Goal: Browse casually: Explore the website without a specific task or goal

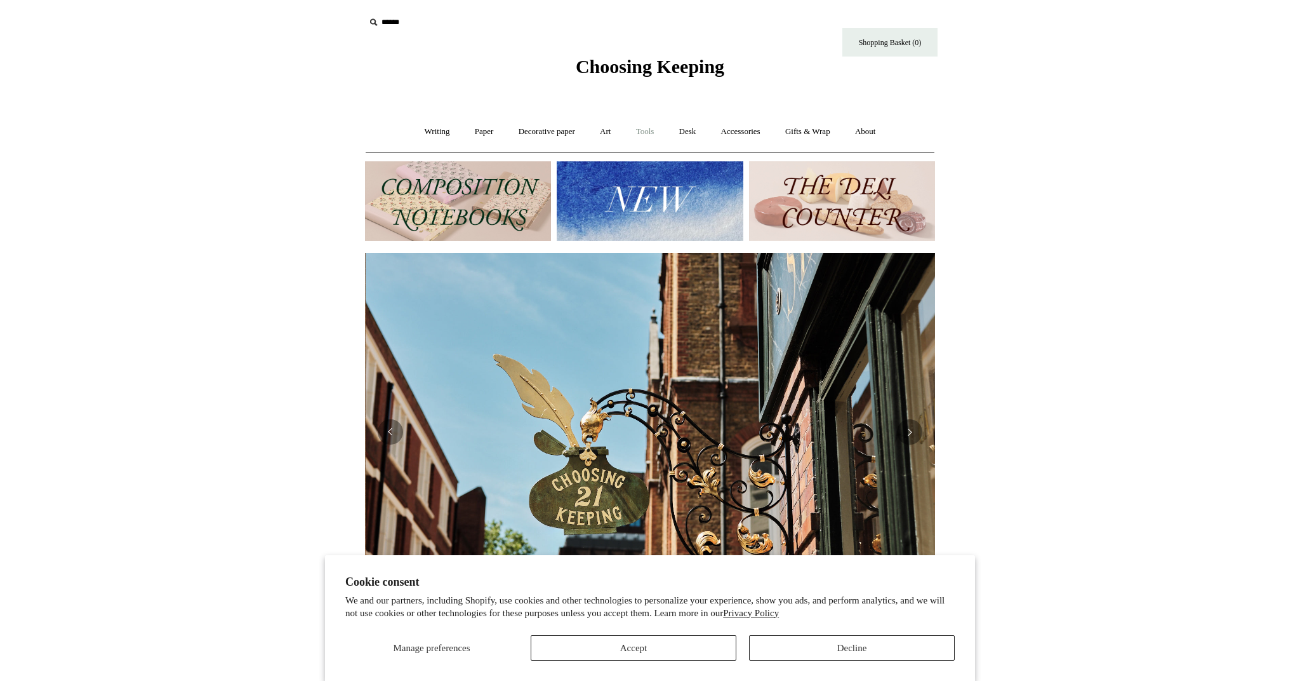
scroll to position [0, 570]
click at [636, 135] on link "Tools +" at bounding box center [645, 132] width 41 height 34
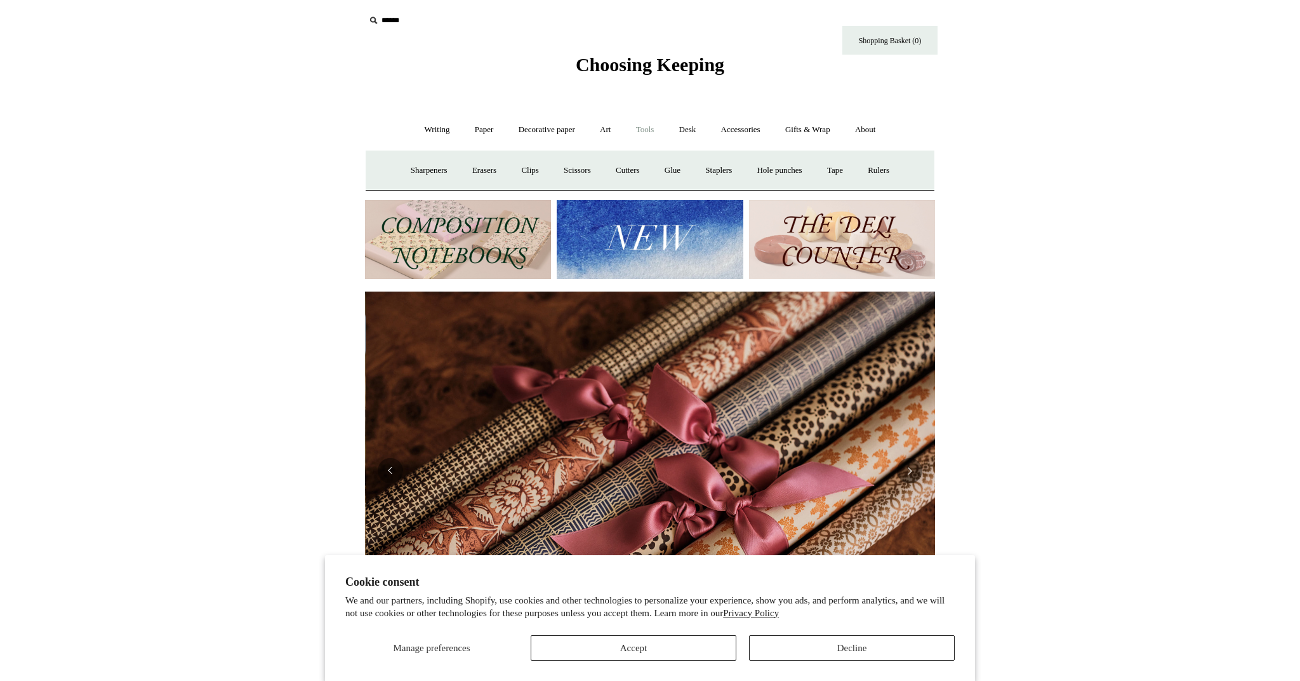
scroll to position [0, 1140]
click at [569, 168] on link "Scissors" at bounding box center [577, 171] width 50 height 34
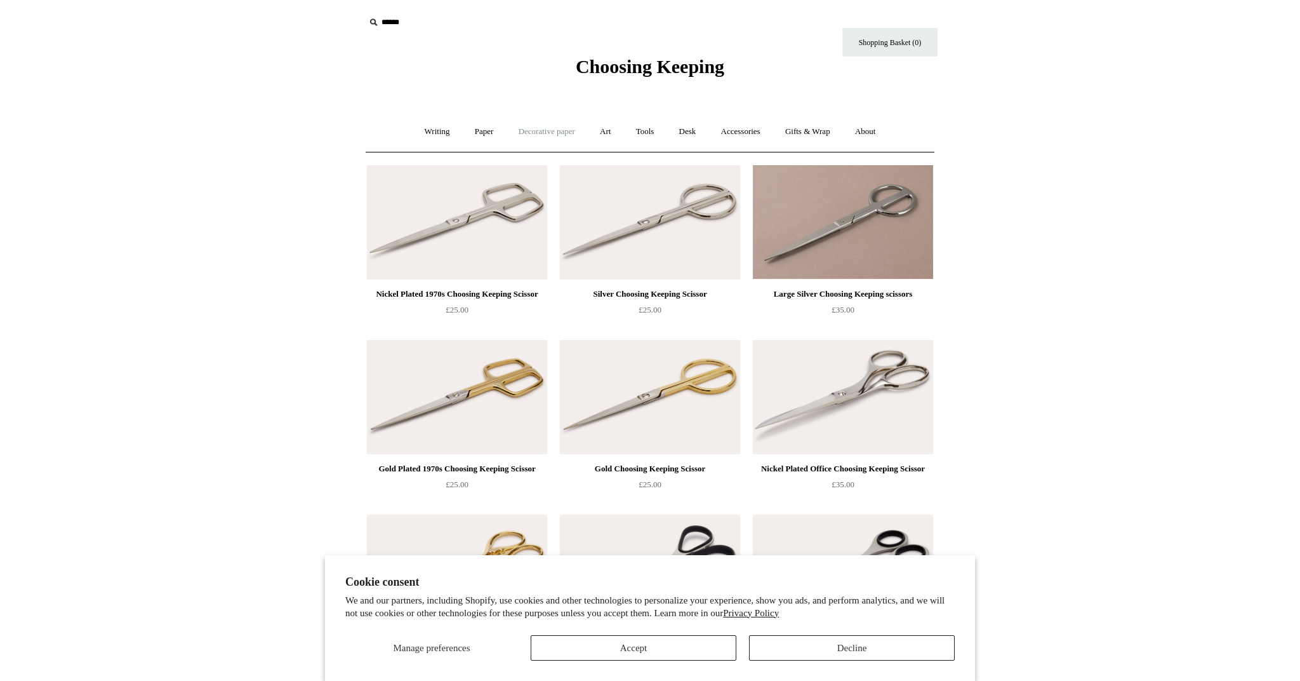
click at [533, 141] on link "Decorative paper +" at bounding box center [546, 132] width 79 height 34
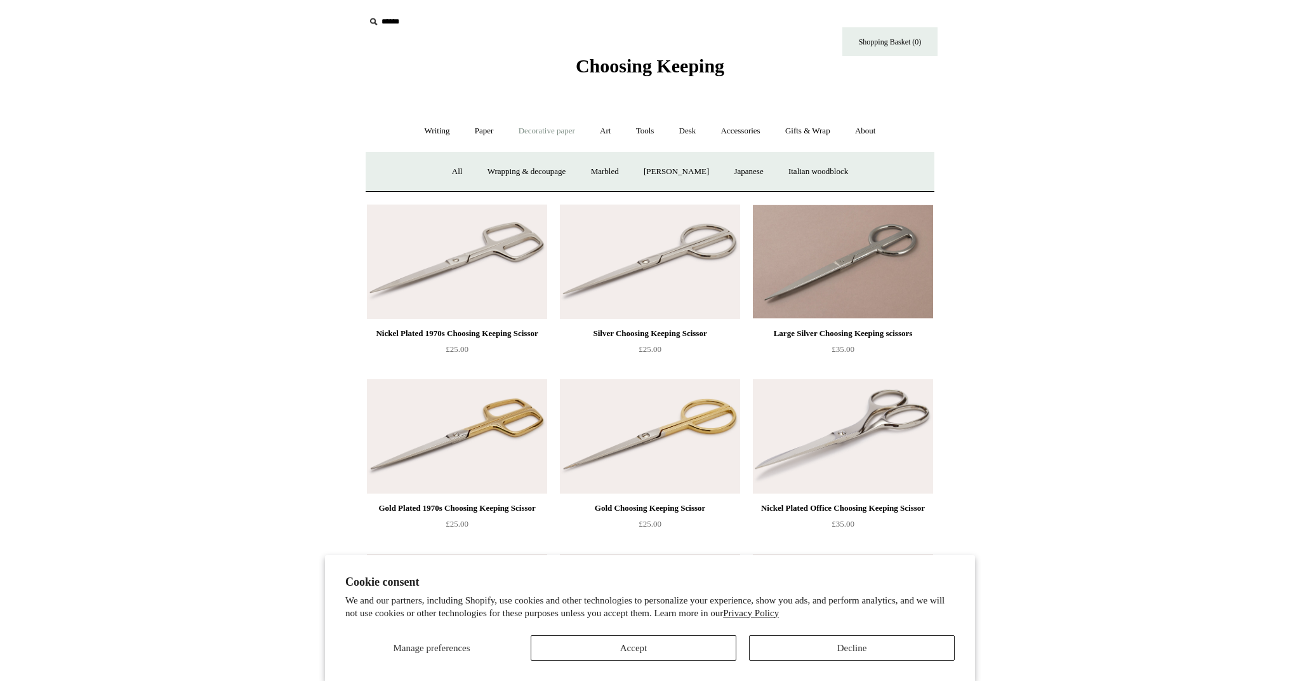
scroll to position [1, 0]
click at [752, 166] on link "Japanese" at bounding box center [748, 171] width 52 height 34
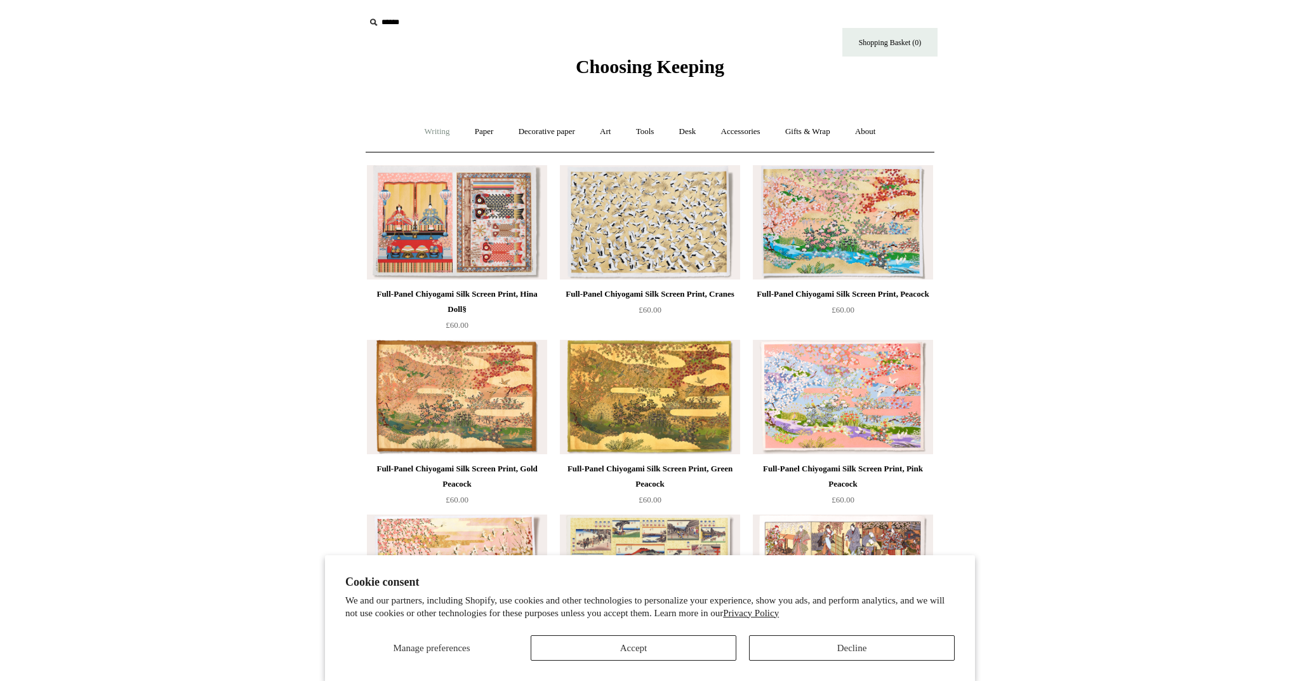
click at [436, 139] on link "Writing +" at bounding box center [437, 132] width 48 height 34
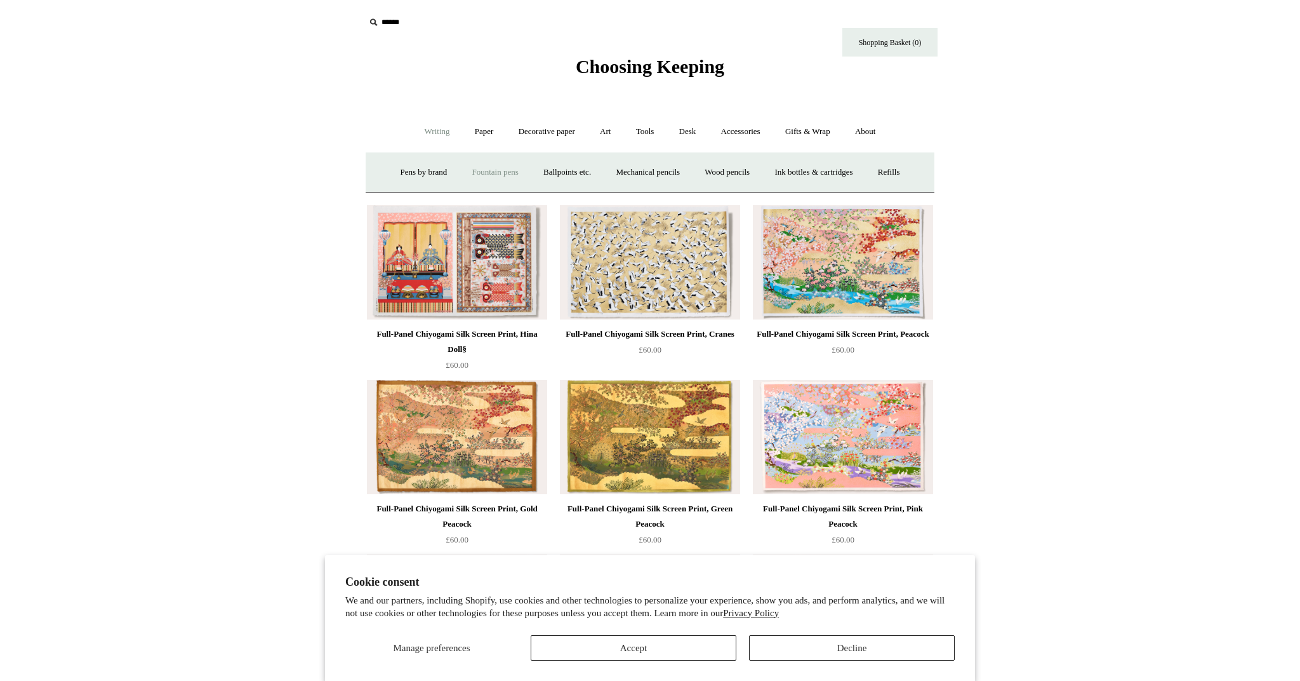
click at [485, 171] on link "Fountain pens +" at bounding box center [494, 173] width 69 height 34
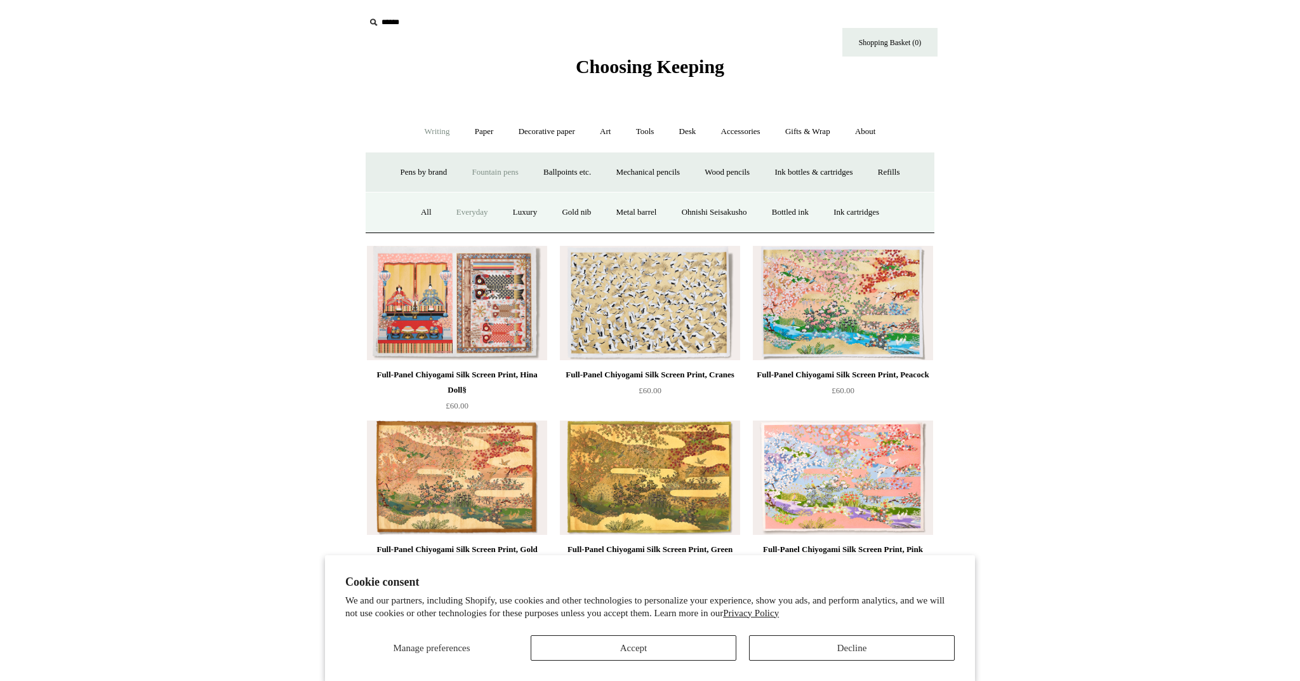
click at [472, 210] on link "Everyday" at bounding box center [472, 213] width 55 height 34
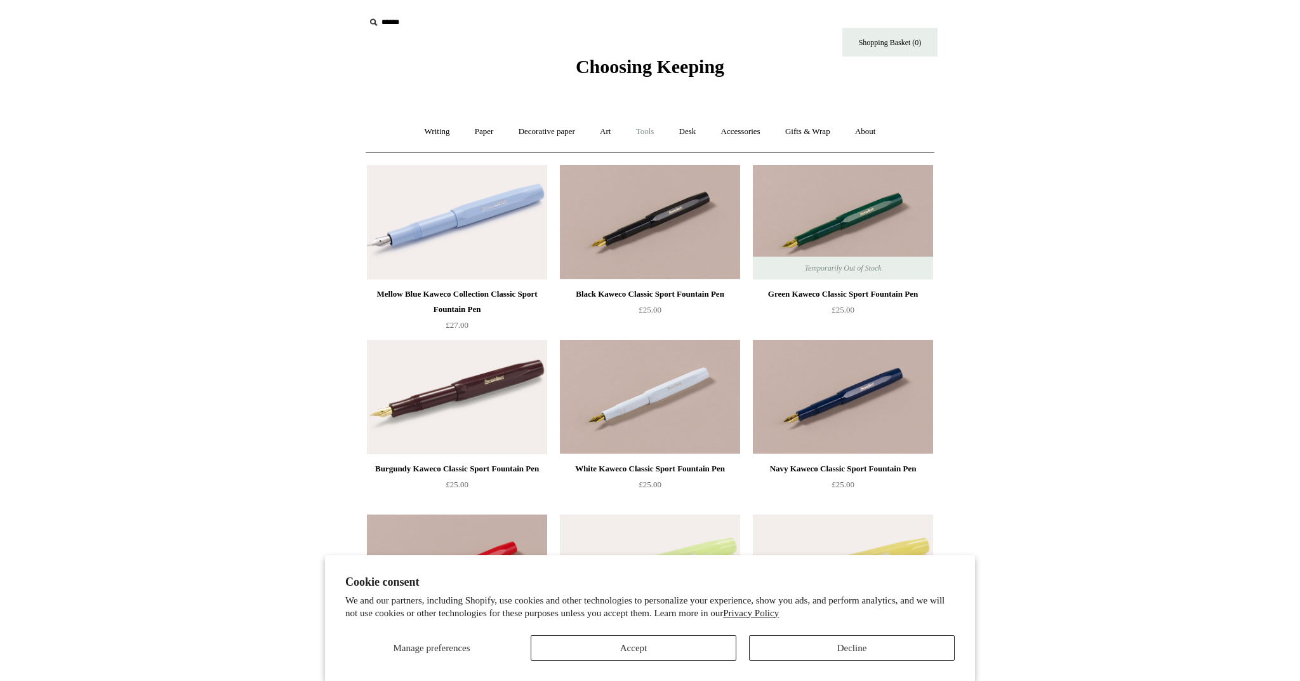
click at [653, 135] on link "Tools +" at bounding box center [645, 132] width 41 height 34
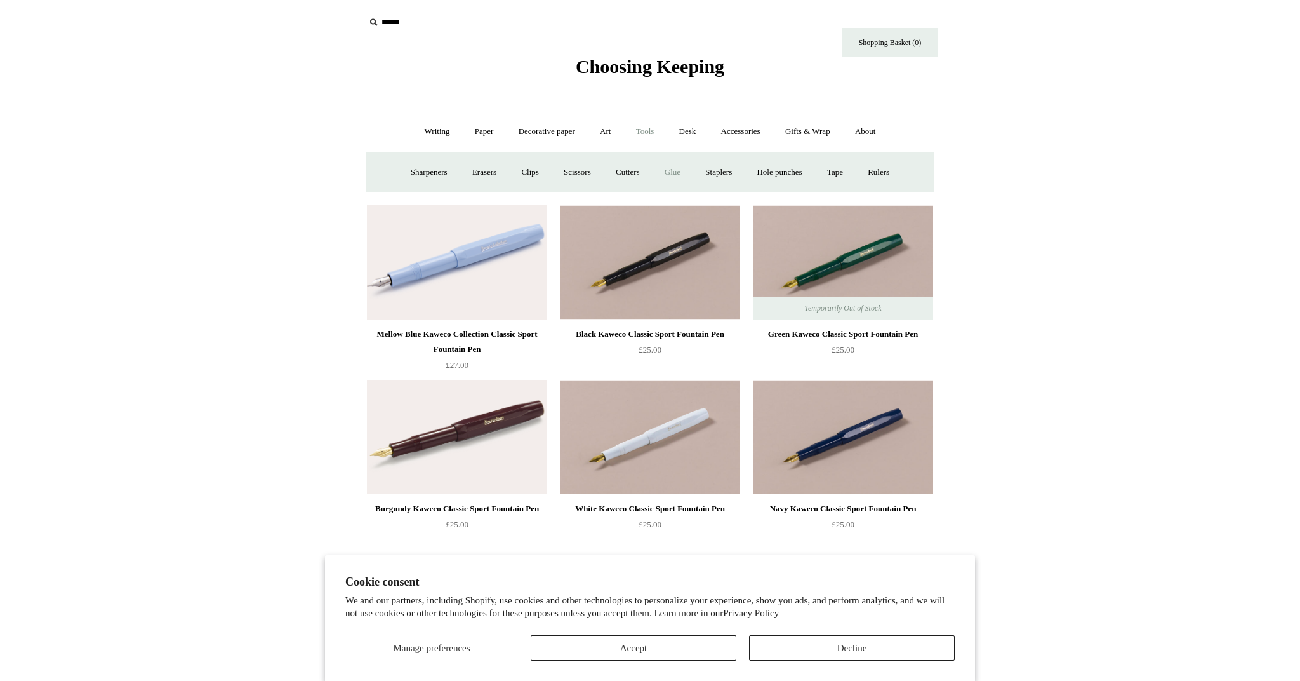
click at [684, 170] on link "Glue" at bounding box center [672, 173] width 39 height 34
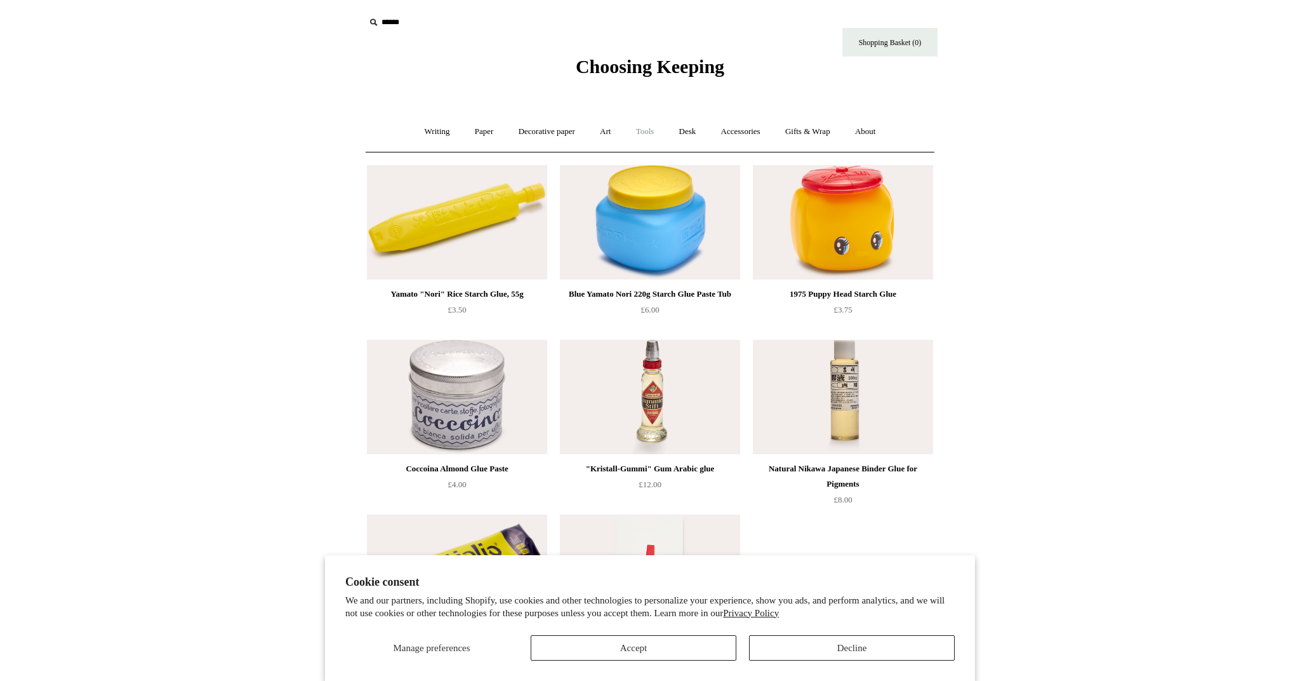
click at [650, 135] on link "Tools +" at bounding box center [645, 132] width 41 height 34
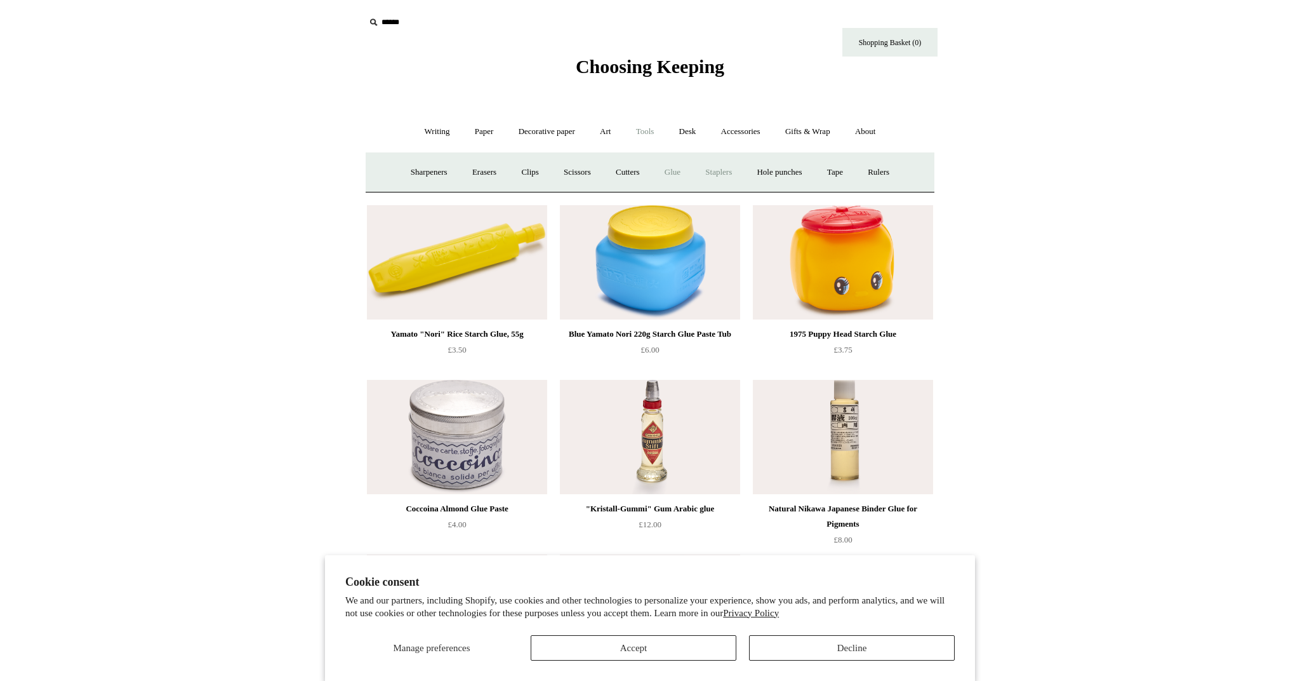
click at [727, 175] on link "Staplers +" at bounding box center [719, 173] width 50 height 34
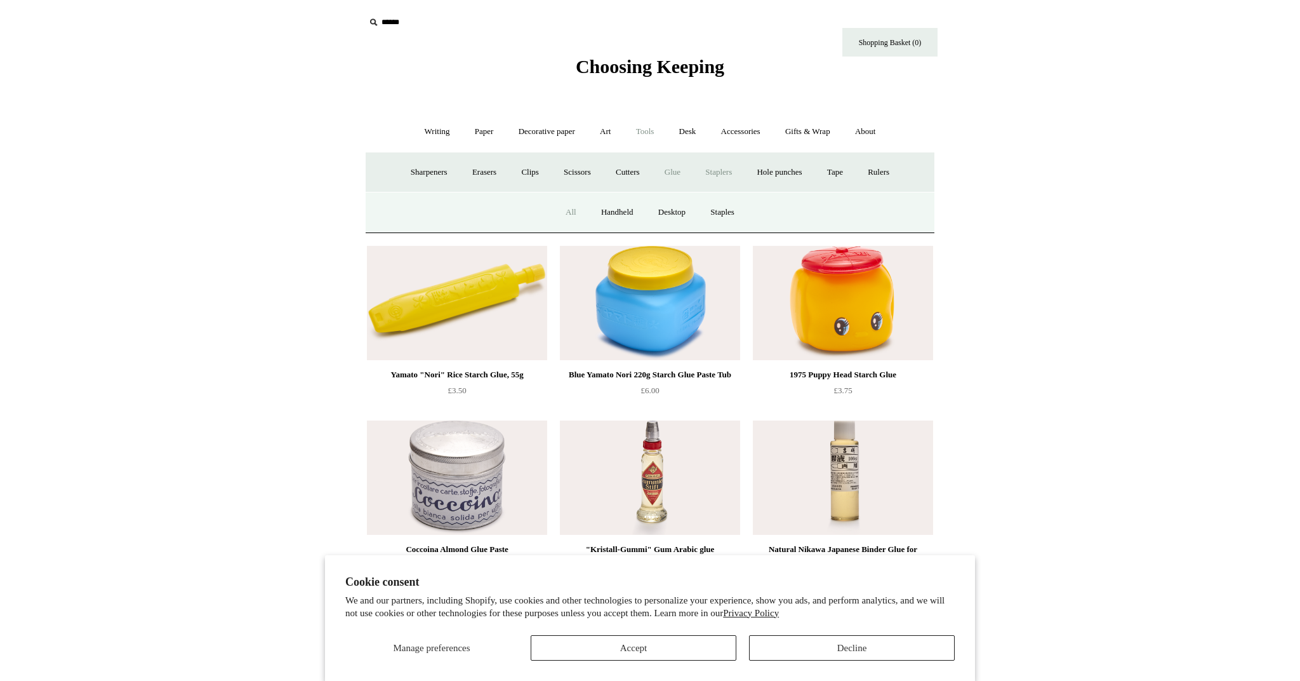
click at [569, 220] on link "All" at bounding box center [571, 213] width 34 height 34
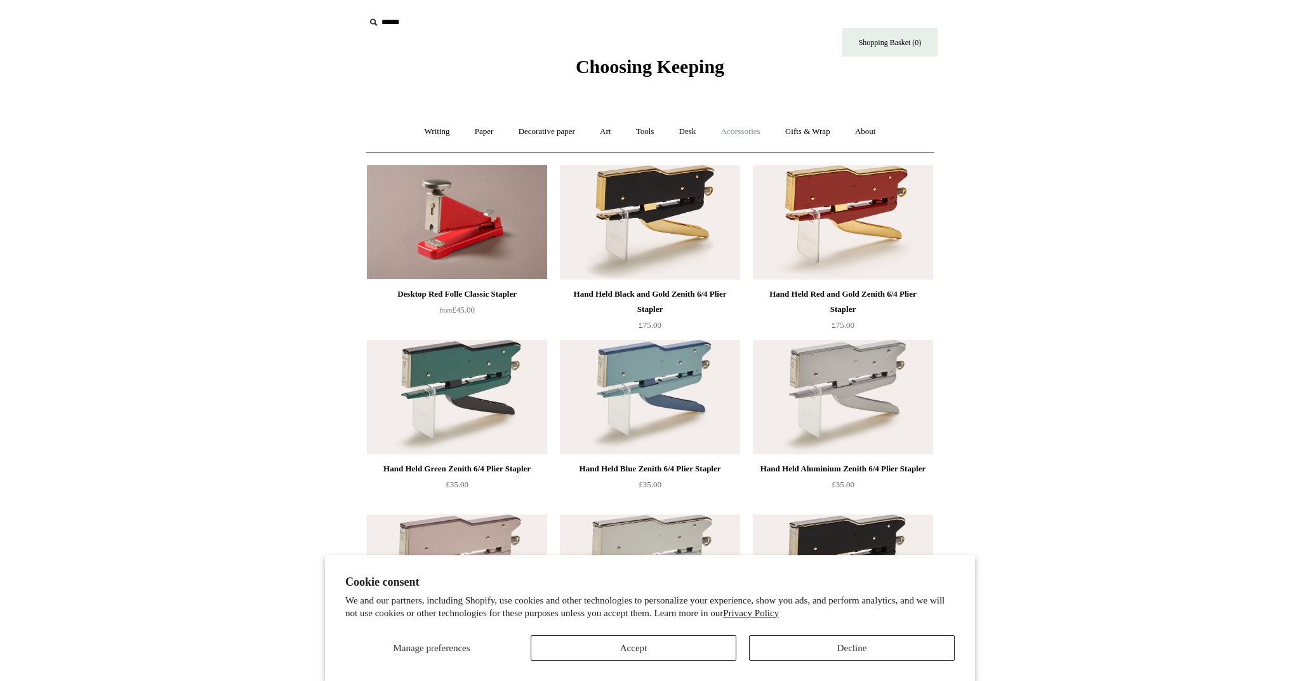
scroll to position [0, 1]
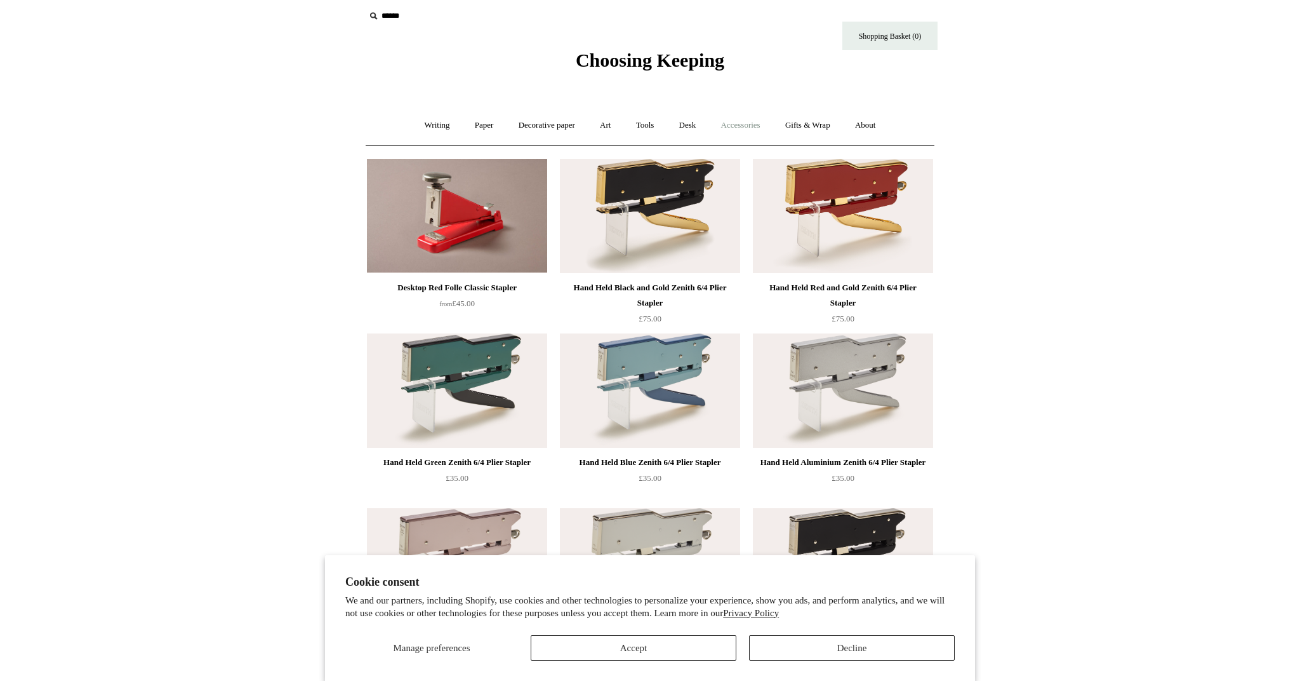
click at [744, 130] on link "Accessories +" at bounding box center [741, 126] width 62 height 34
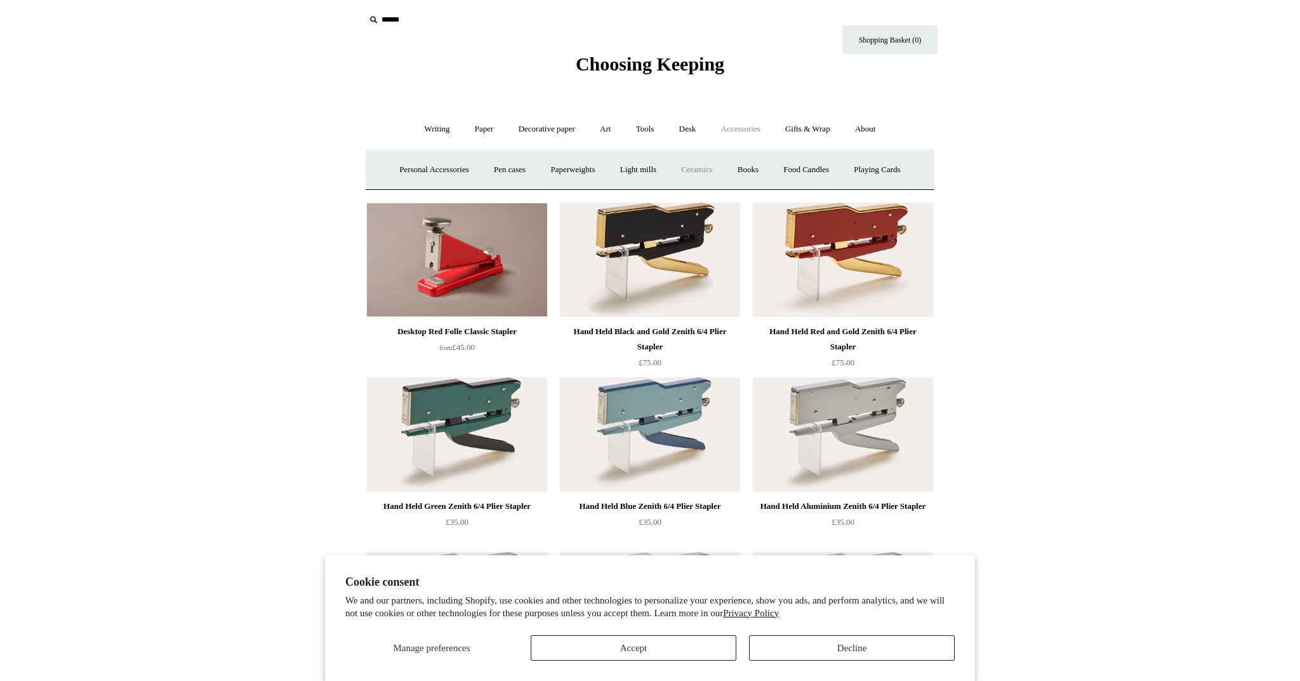
scroll to position [3, 0]
click at [549, 164] on link "Paperweights +" at bounding box center [572, 170] width 67 height 34
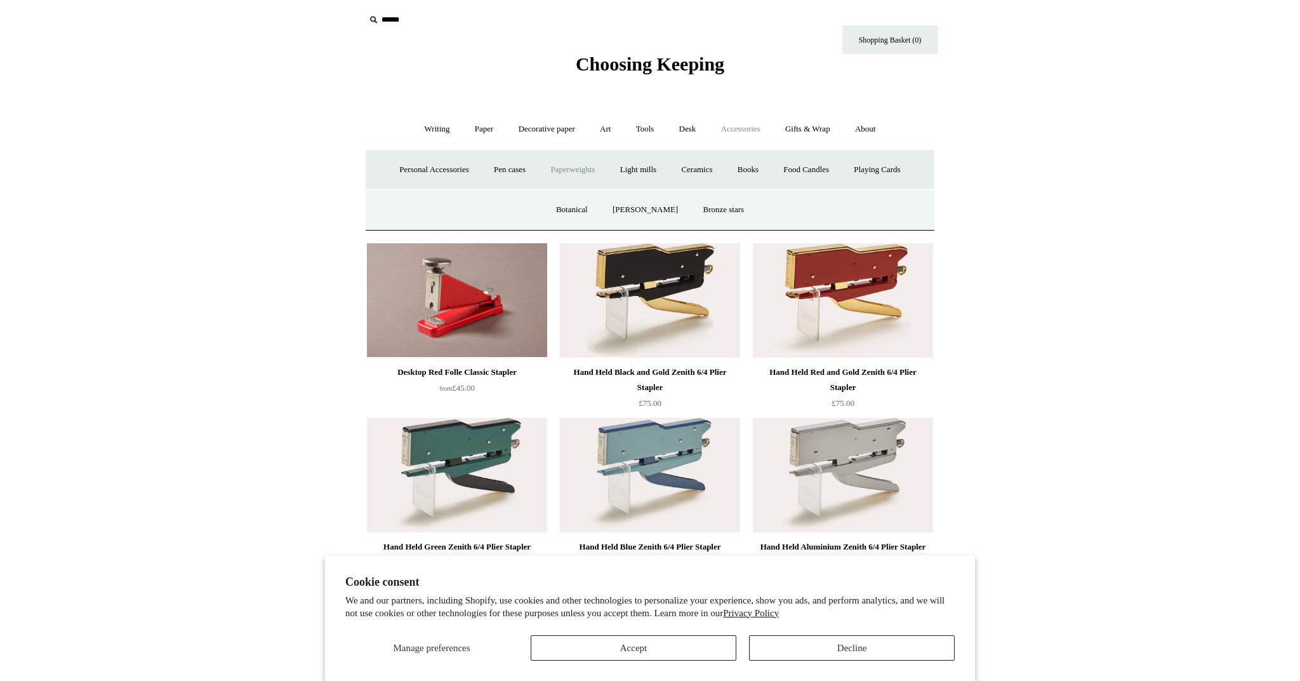
click at [581, 178] on link "Paperweights -" at bounding box center [572, 170] width 67 height 34
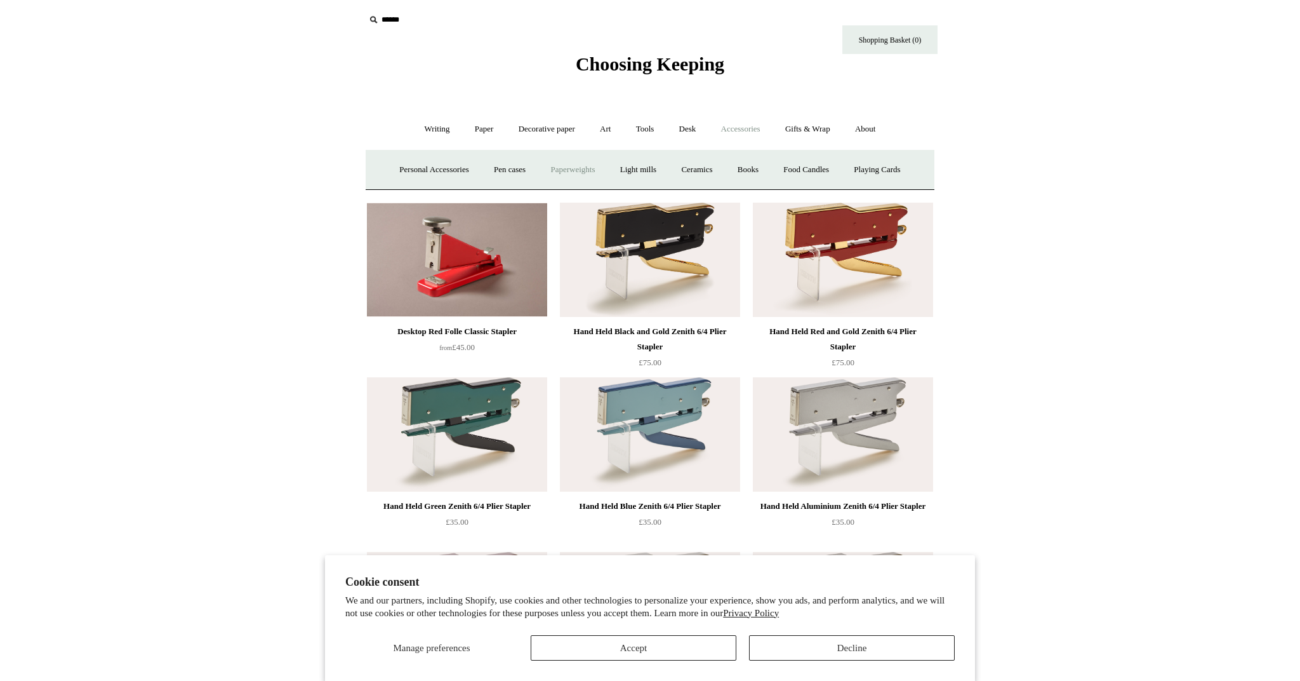
click at [580, 175] on link "Paperweights +" at bounding box center [572, 170] width 67 height 34
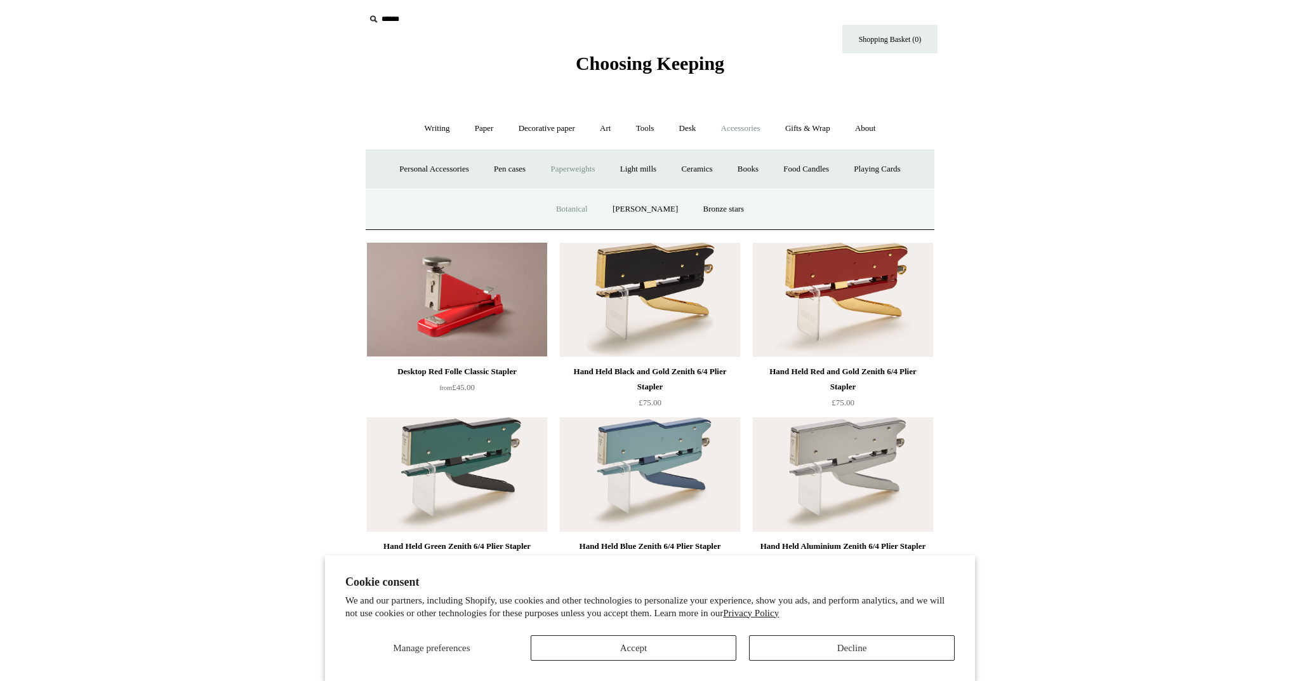
scroll to position [4, 1]
click at [582, 201] on link "Botanical" at bounding box center [572, 209] width 55 height 34
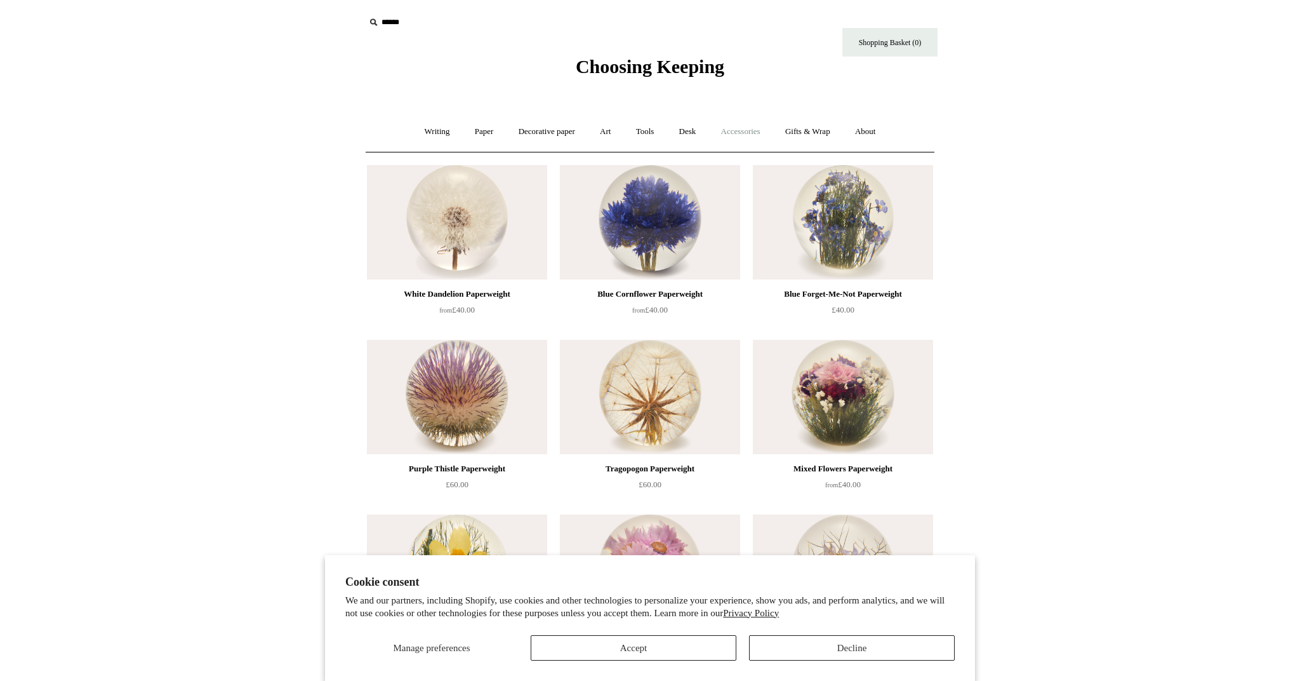
click at [743, 135] on link "Accessories +" at bounding box center [741, 132] width 62 height 34
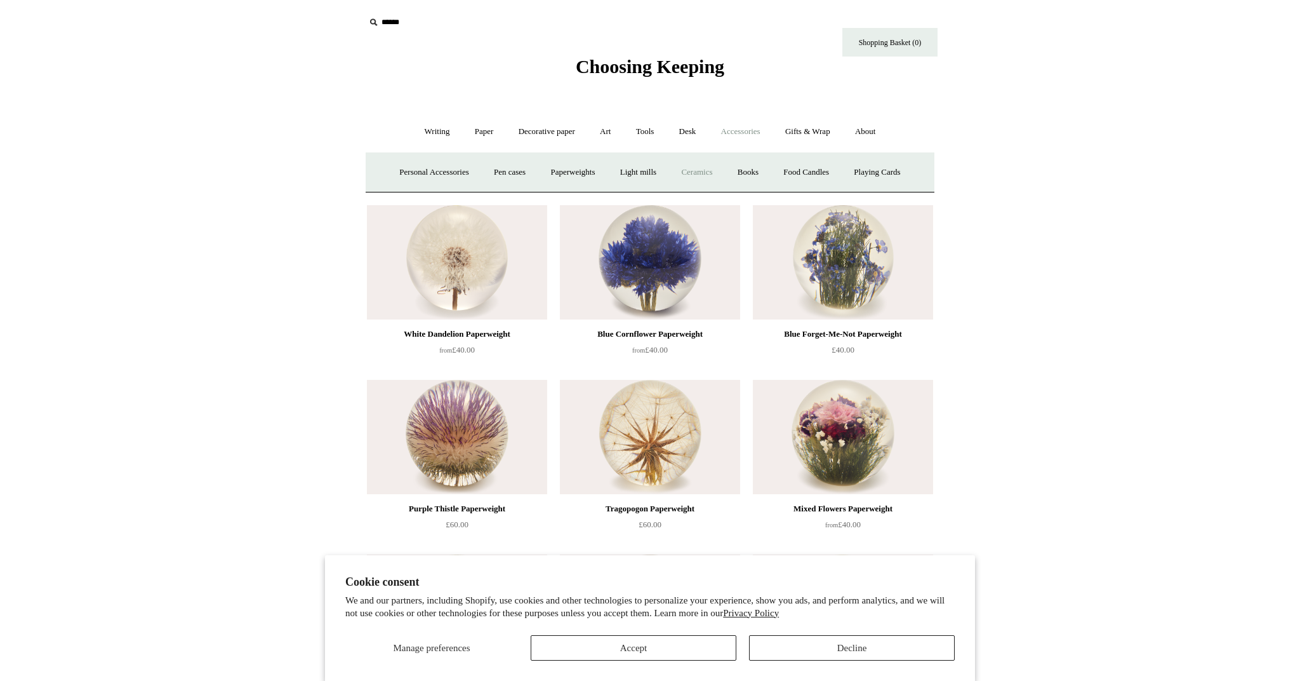
click at [714, 173] on link "Ceramics +" at bounding box center [697, 173] width 54 height 34
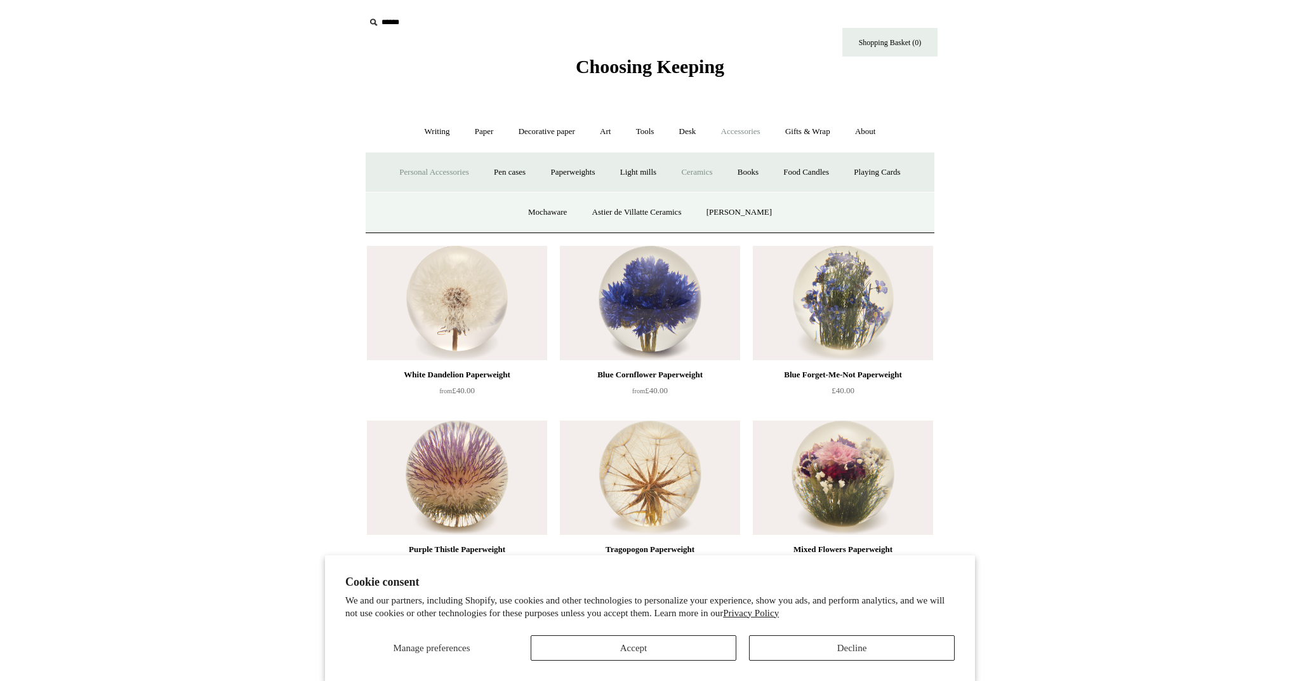
click at [442, 175] on link "Personal Accessories +" at bounding box center [434, 173] width 92 height 34
click at [518, 211] on link "Leather" at bounding box center [522, 213] width 48 height 34
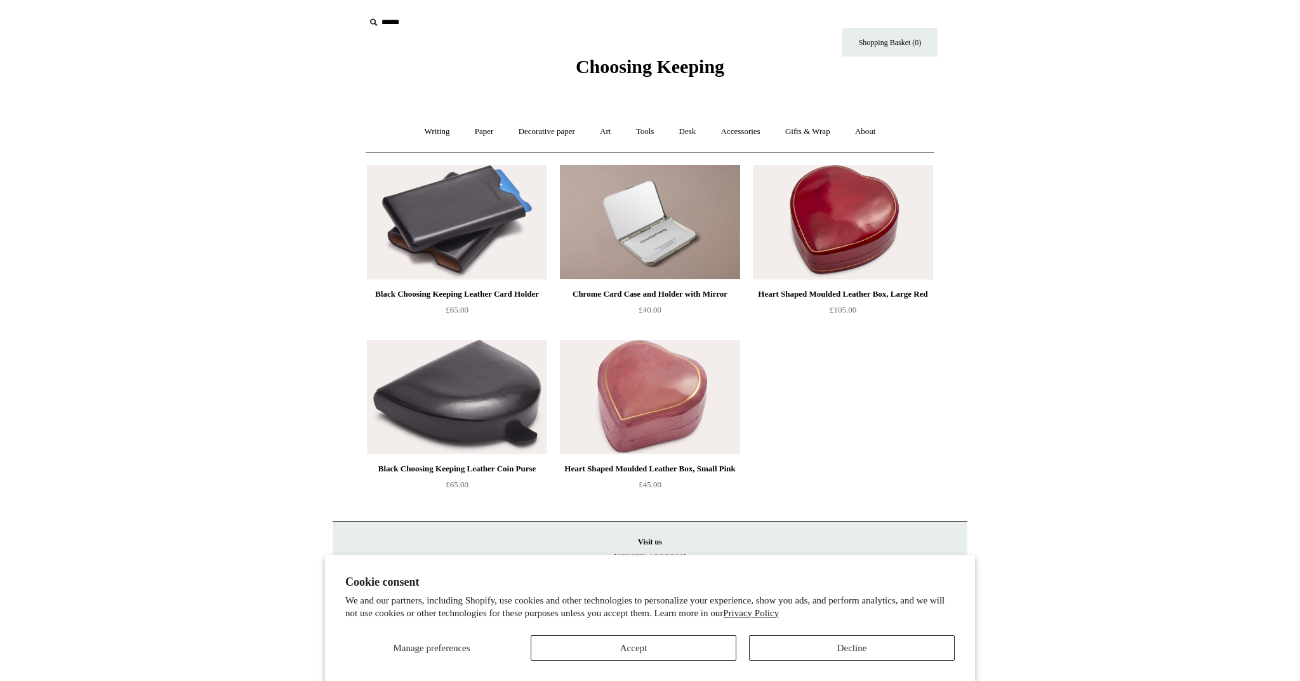
click at [415, 241] on img at bounding box center [457, 222] width 180 height 114
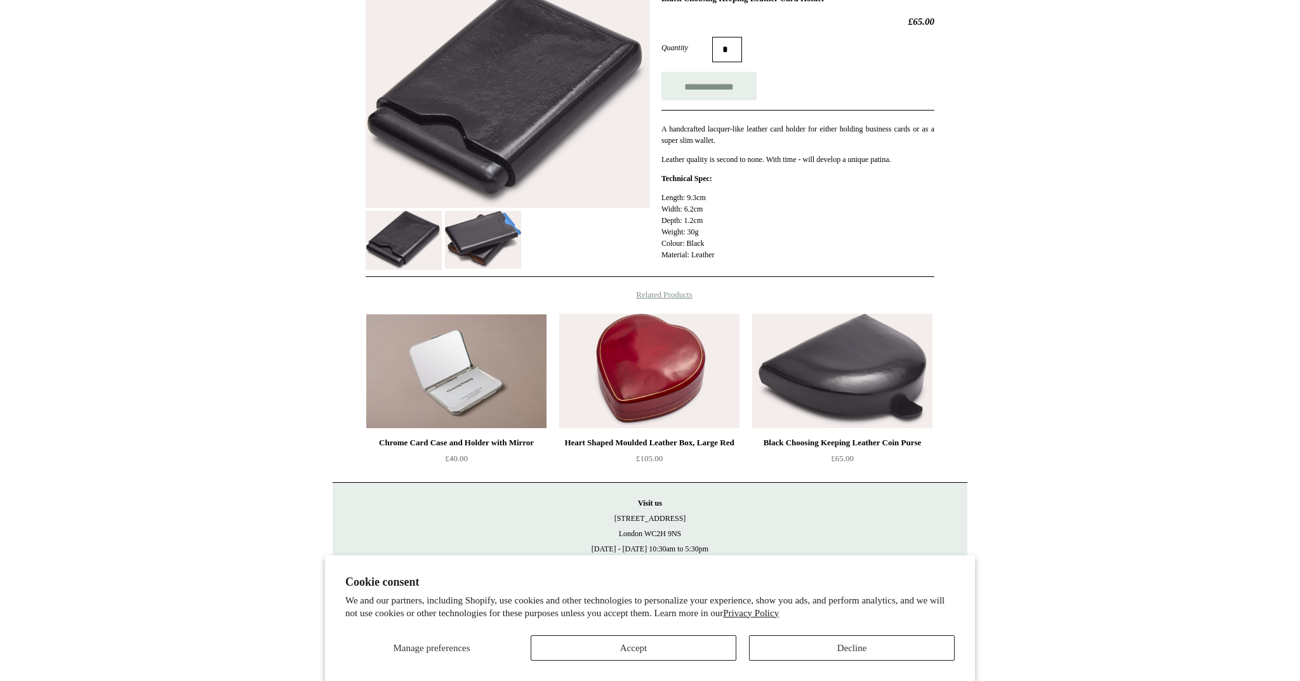
scroll to position [207, 0]
